Goal: Task Accomplishment & Management: Use online tool/utility

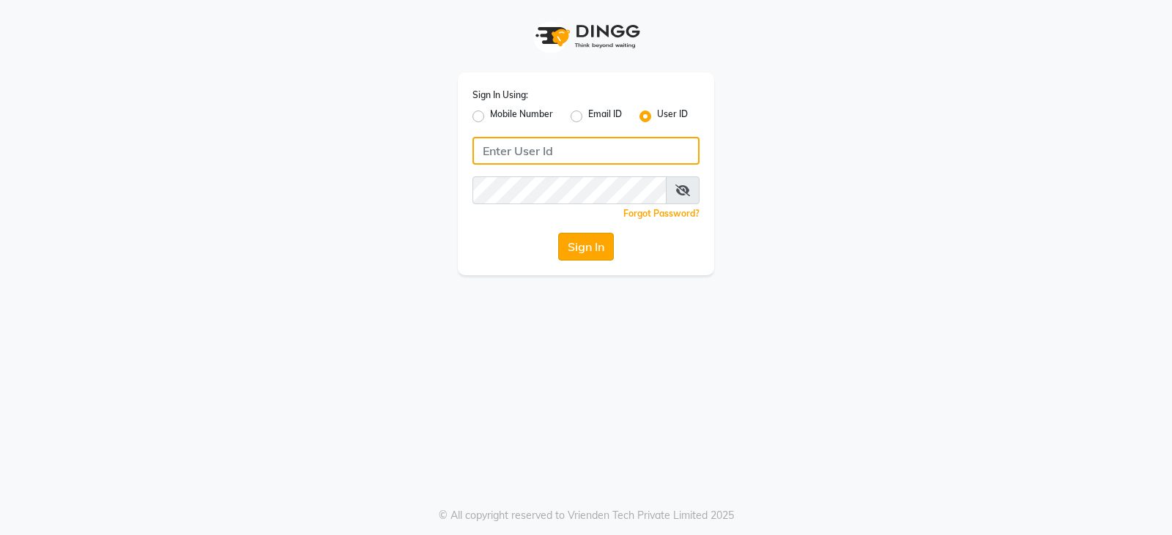
type input "styleonsalon"
click at [574, 253] on button "Sign In" at bounding box center [586, 247] width 56 height 28
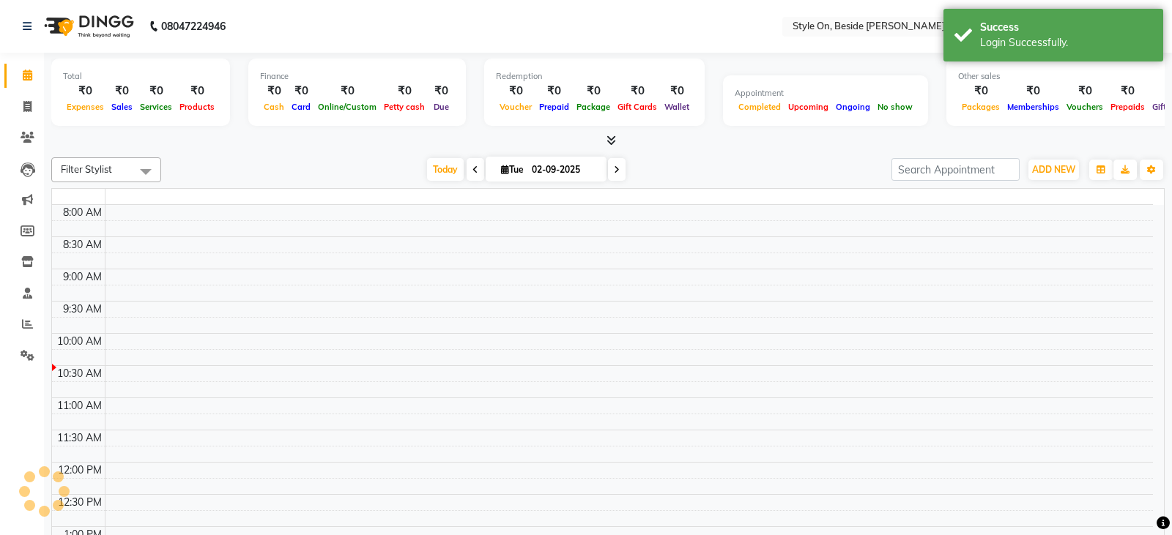
select select "en"
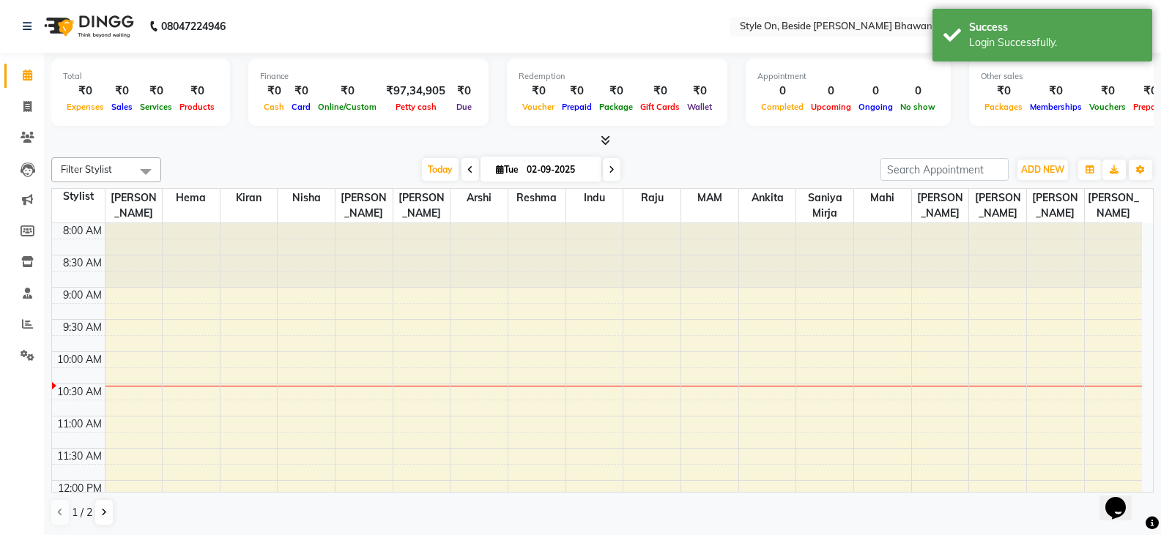
click at [3, 97] on li "Invoice" at bounding box center [22, 107] width 44 height 31
click at [29, 103] on icon at bounding box center [27, 106] width 8 height 11
select select "service"
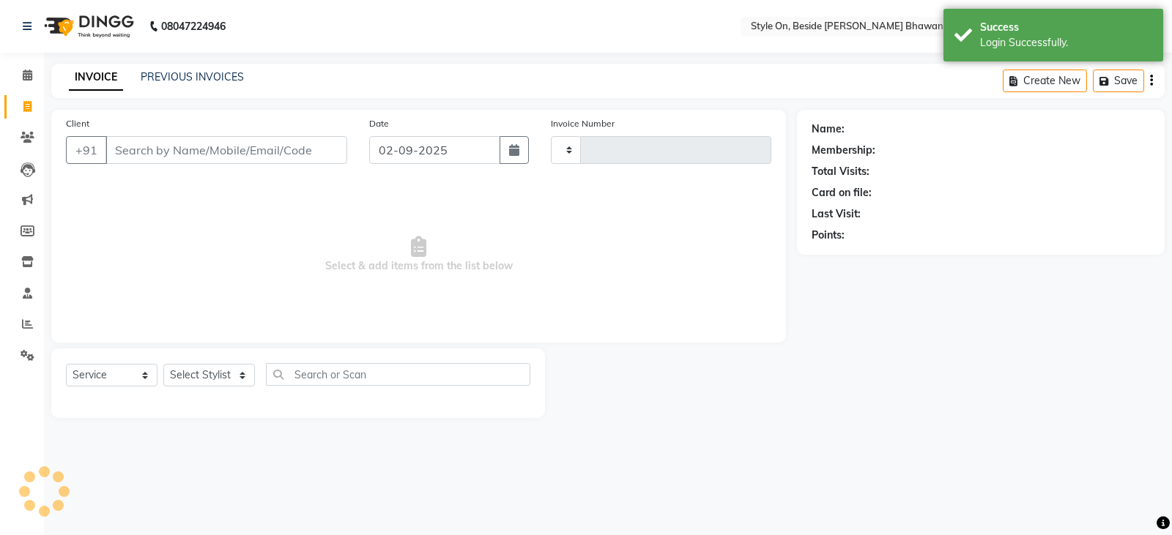
type input "0736"
select select "4700"
